Goal: Task Accomplishment & Management: Manage account settings

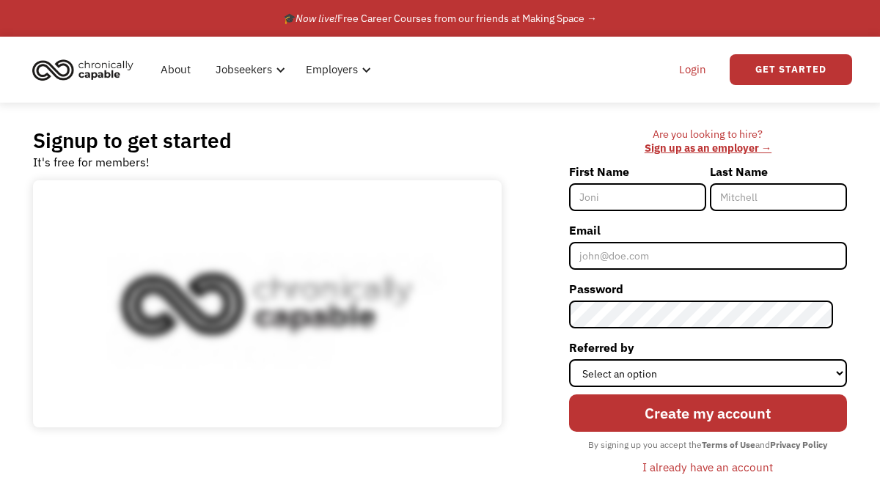
click at [699, 70] on link "Login" at bounding box center [692, 69] width 45 height 47
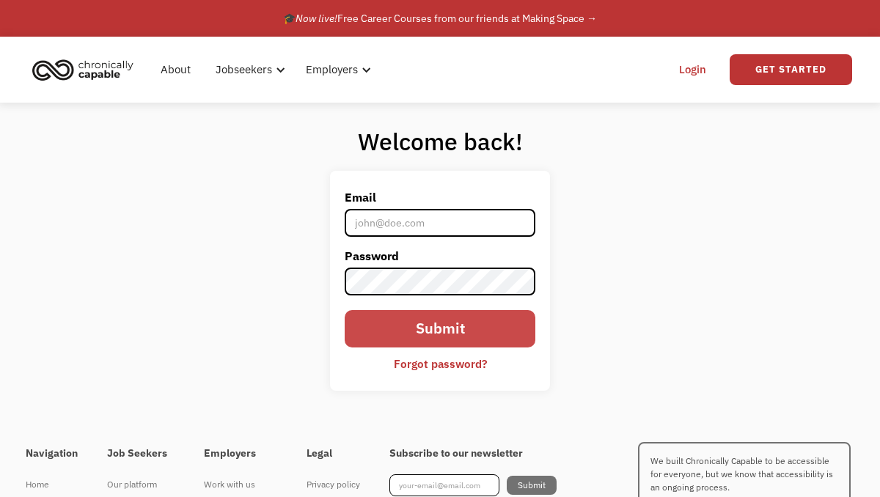
type input "[EMAIL_ADDRESS][DOMAIN_NAME]"
click at [444, 334] on input "Submit" at bounding box center [440, 328] width 191 height 37
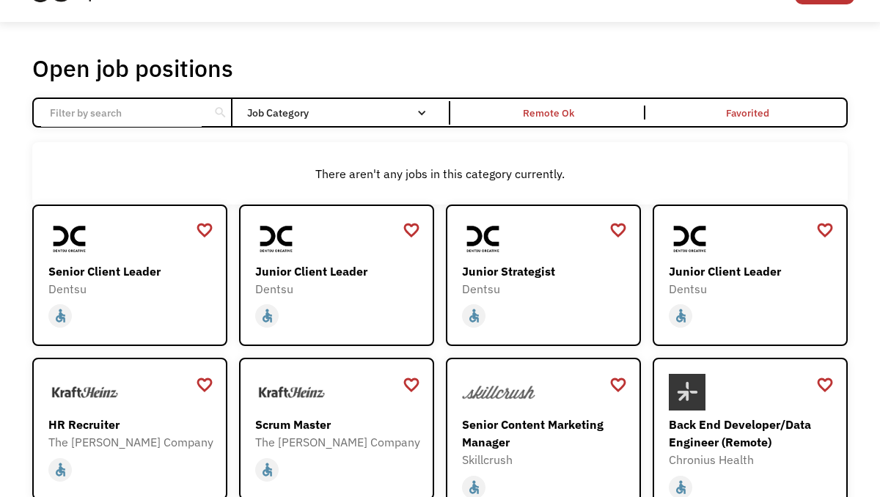
scroll to position [81, 0]
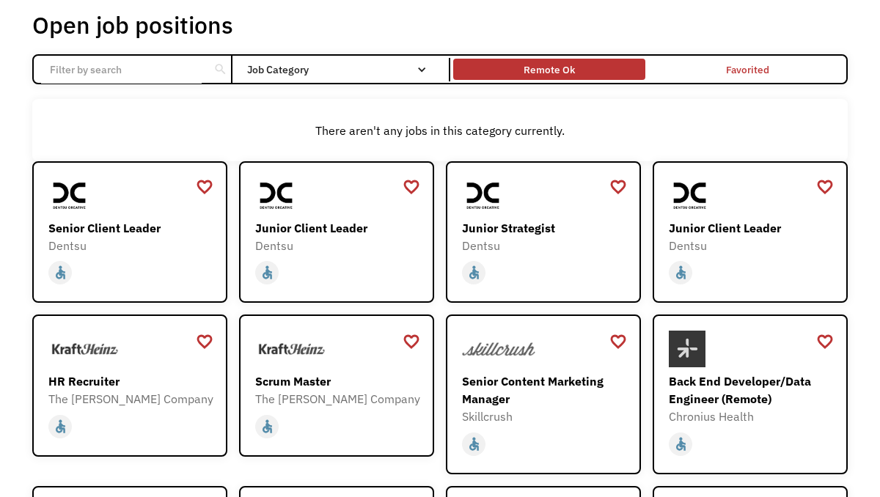
click at [548, 72] on div "Remote Ok" at bounding box center [548, 70] width 51 height 18
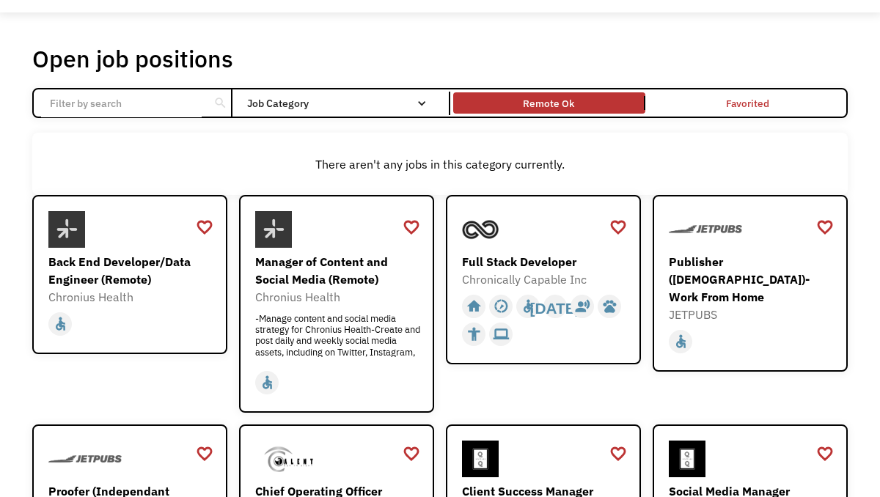
scroll to position [0, 0]
